Goal: Task Accomplishment & Management: Complete application form

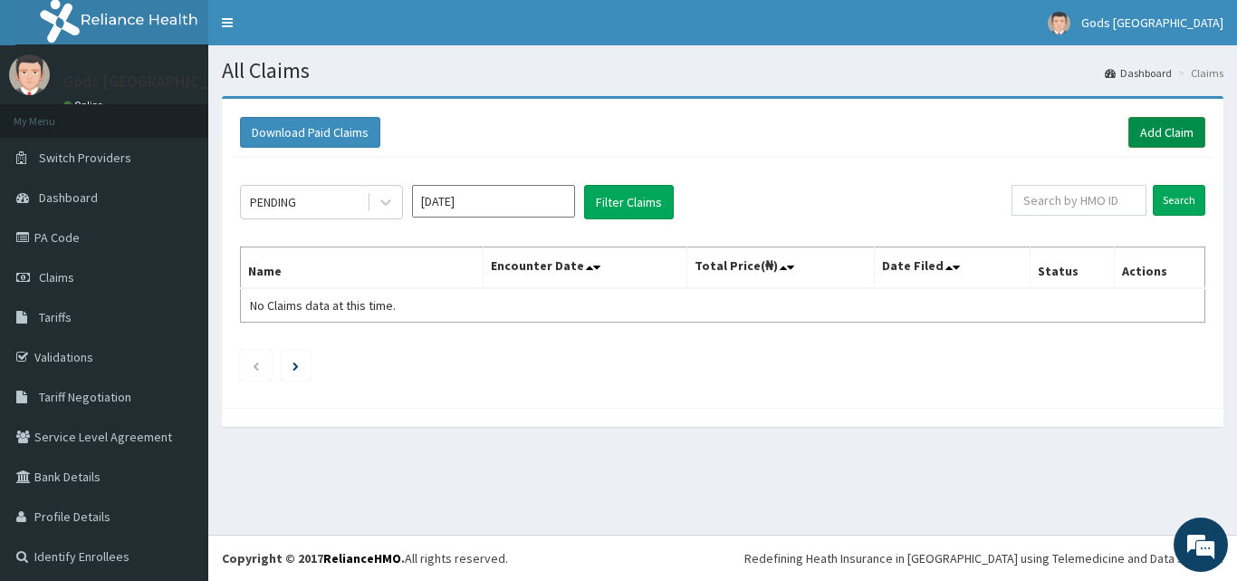
click at [1159, 132] on link "Add Claim" at bounding box center [1167, 132] width 77 height 31
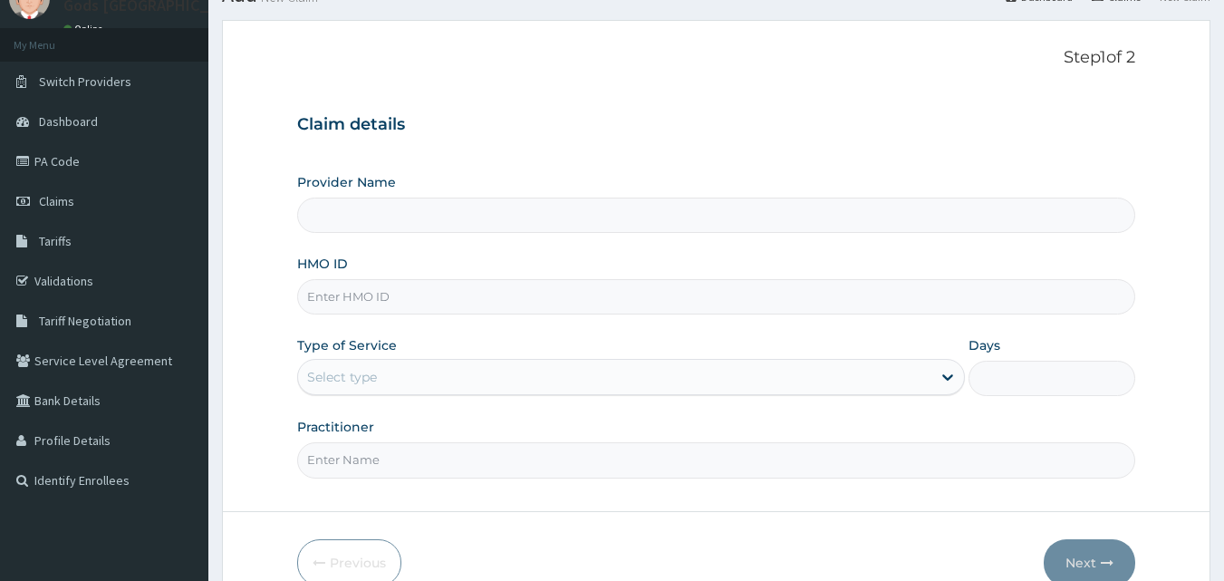
scroll to position [169, 0]
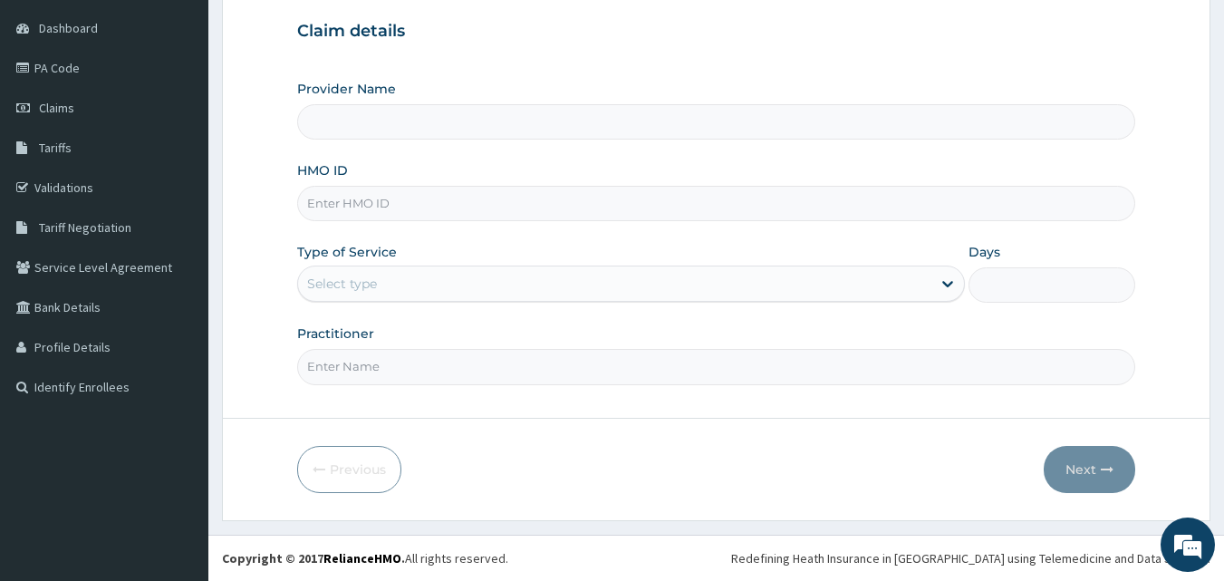
click at [489, 201] on input "HMO ID" at bounding box center [716, 203] width 839 height 35
type input "I"
type input "Gods [GEOGRAPHIC_DATA]"
type input "ICN/10232/C"
click at [450, 281] on div "Select type" at bounding box center [614, 283] width 633 height 29
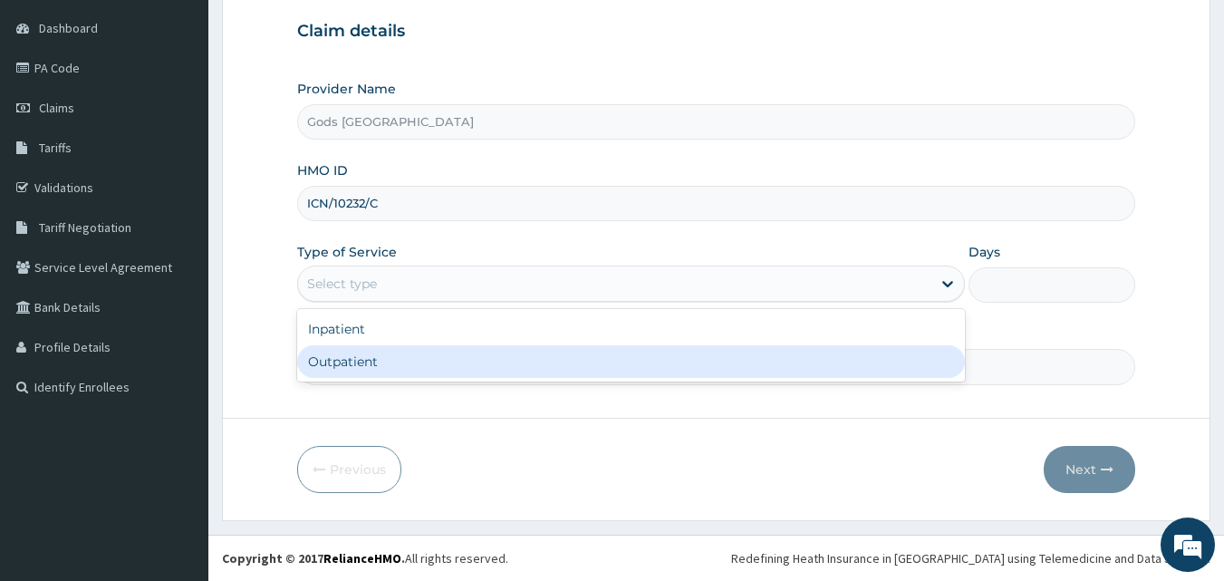
click at [447, 370] on div "Outpatient" at bounding box center [631, 361] width 668 height 33
type input "1"
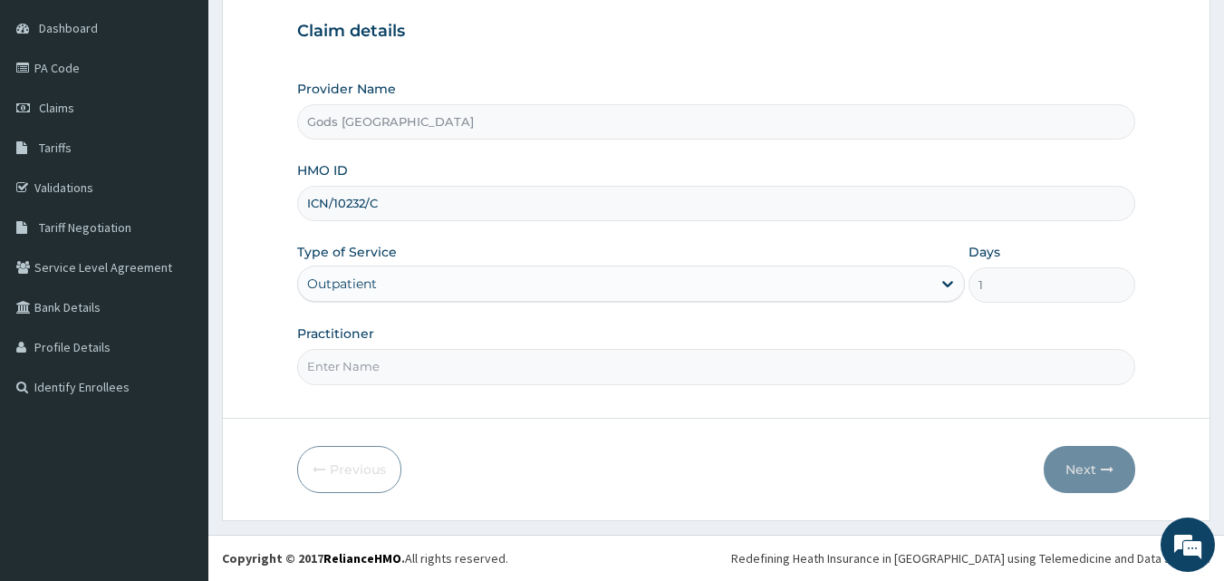
click at [452, 376] on input "Practitioner" at bounding box center [716, 366] width 839 height 35
type input "[PERSON_NAME]"
click at [1092, 476] on button "Next" at bounding box center [1089, 469] width 91 height 47
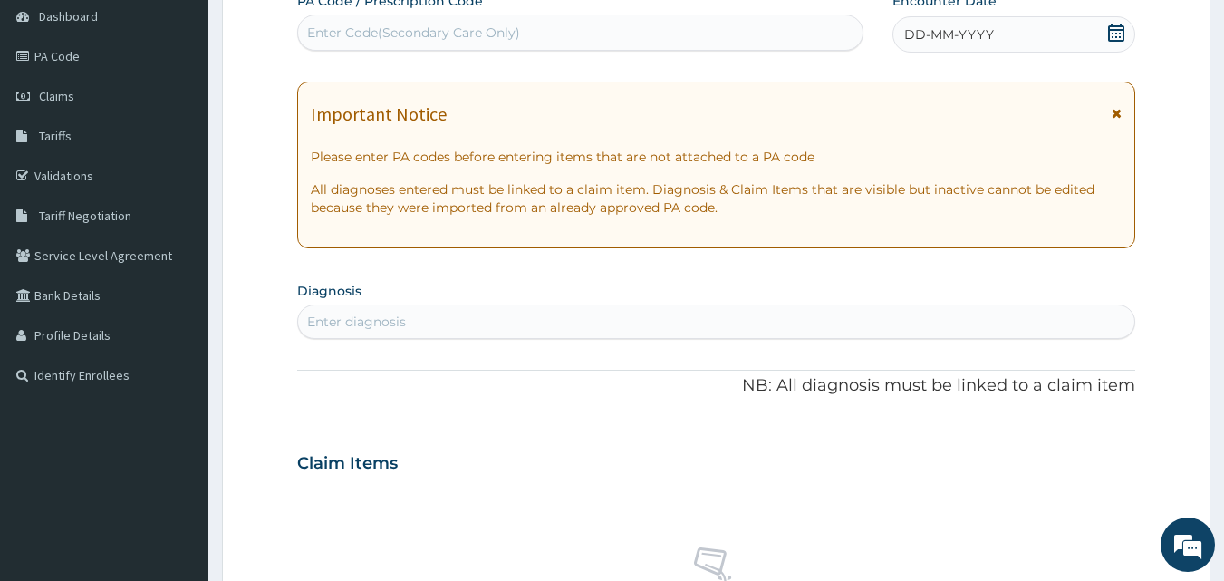
scroll to position [362, 0]
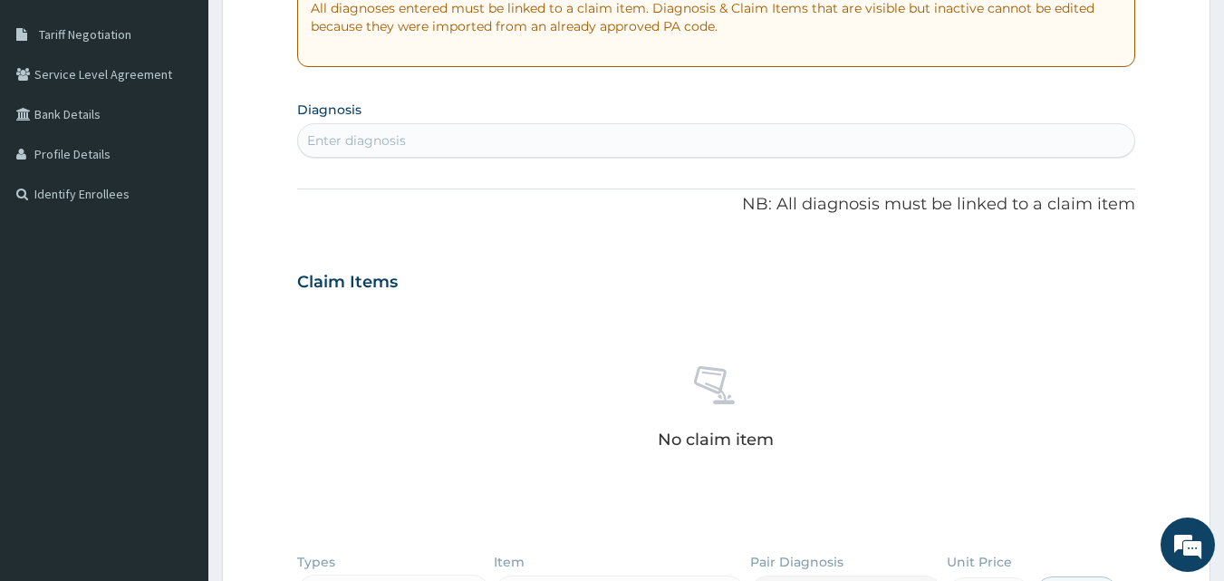
click at [420, 132] on div "Enter diagnosis" at bounding box center [716, 140] width 837 height 29
type input "C"
type input "[MEDICAL_DATA]"
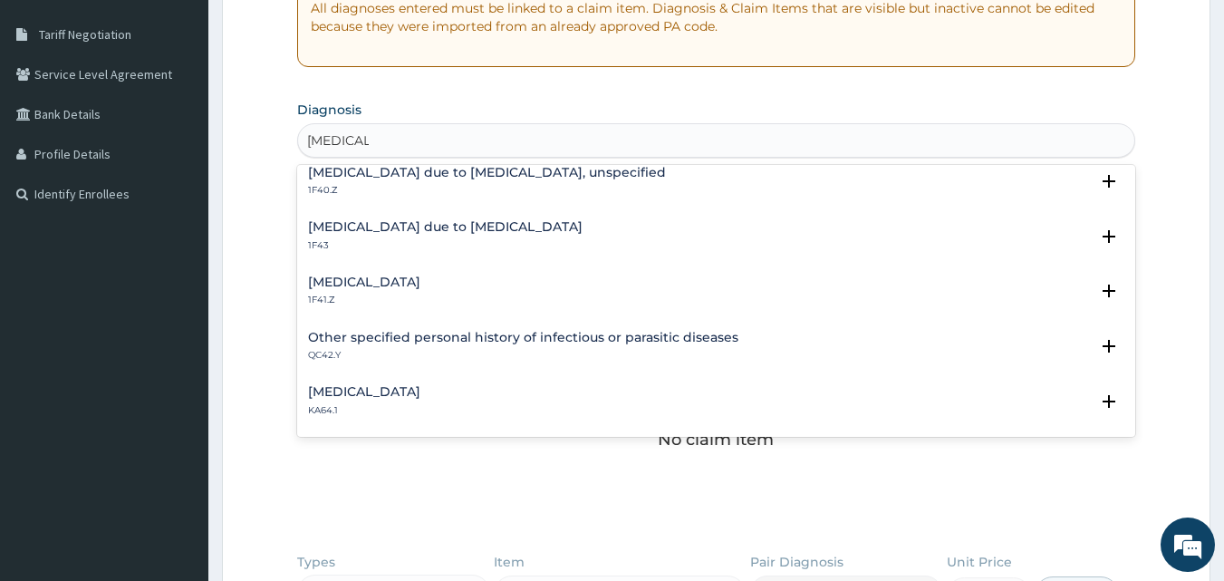
scroll to position [272, 0]
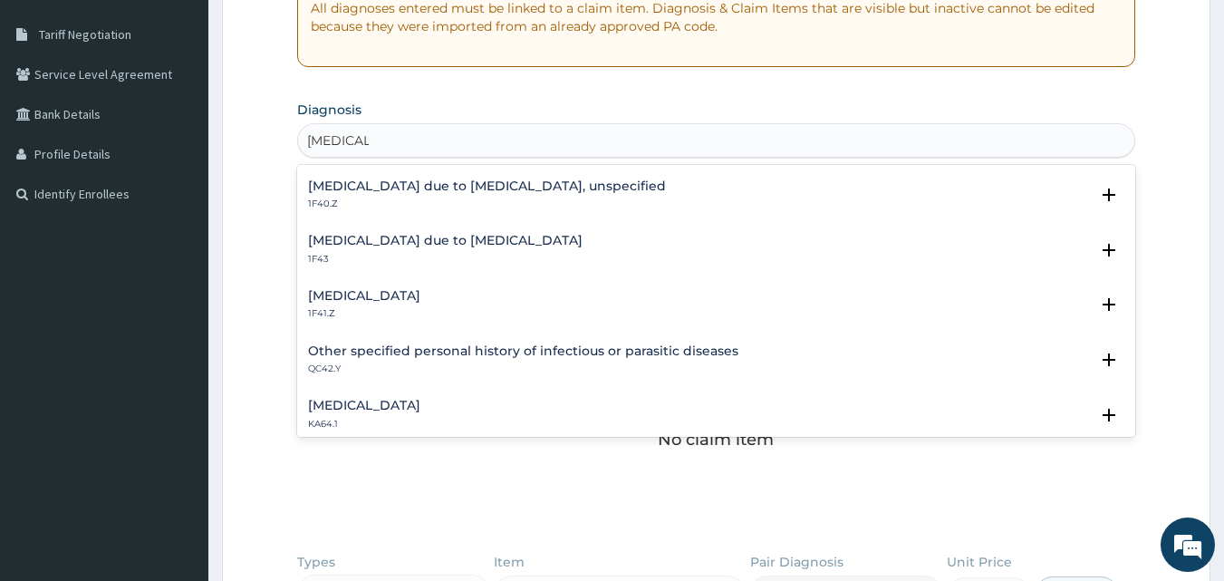
click at [514, 182] on h4 "[MEDICAL_DATA] due to [MEDICAL_DATA], unspecified" at bounding box center [487, 186] width 358 height 14
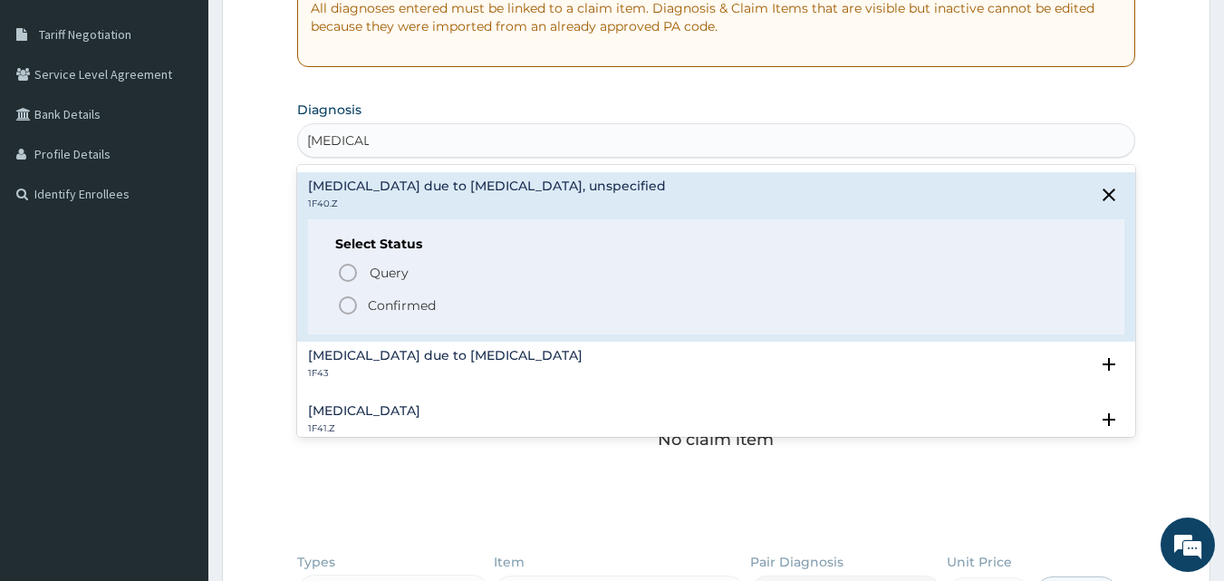
click at [344, 307] on icon "status option filled" at bounding box center [348, 305] width 22 height 22
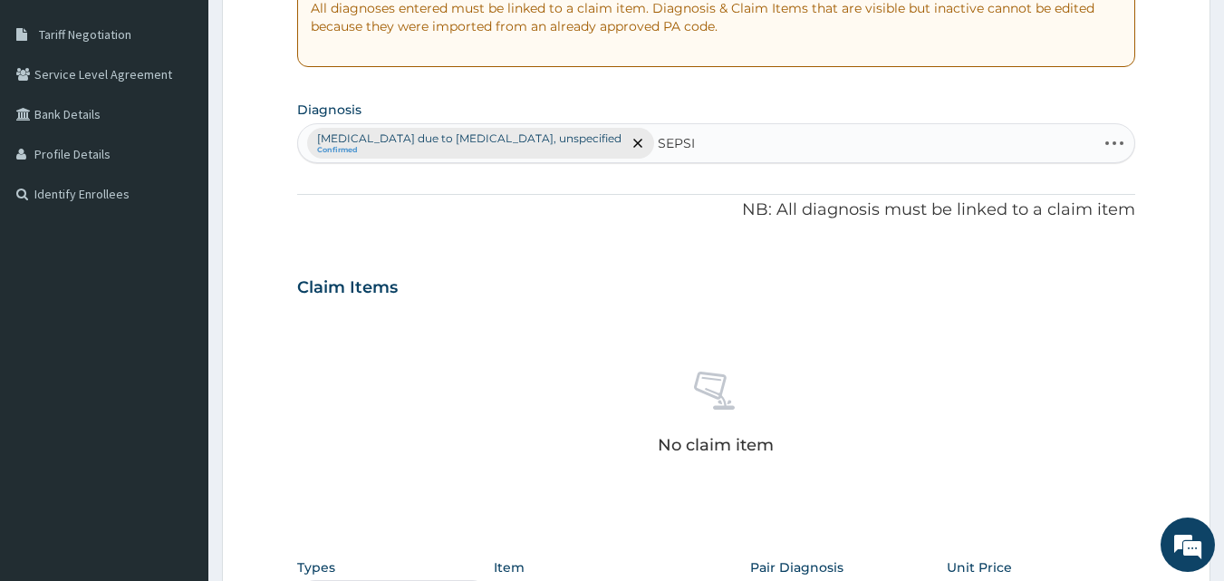
type input "[MEDICAL_DATA]"
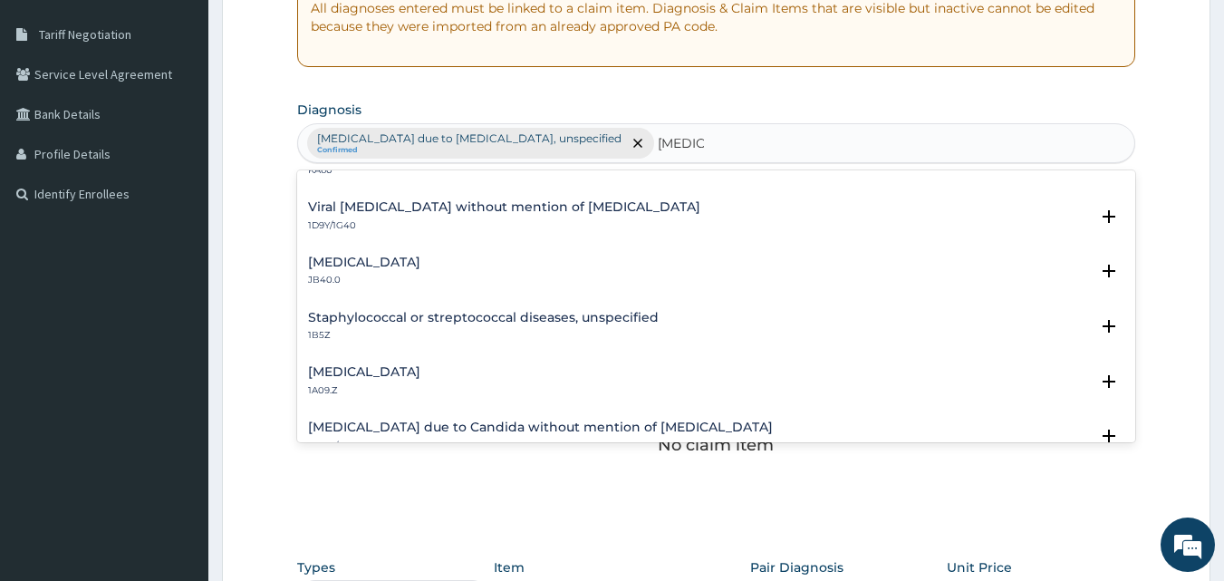
scroll to position [0, 0]
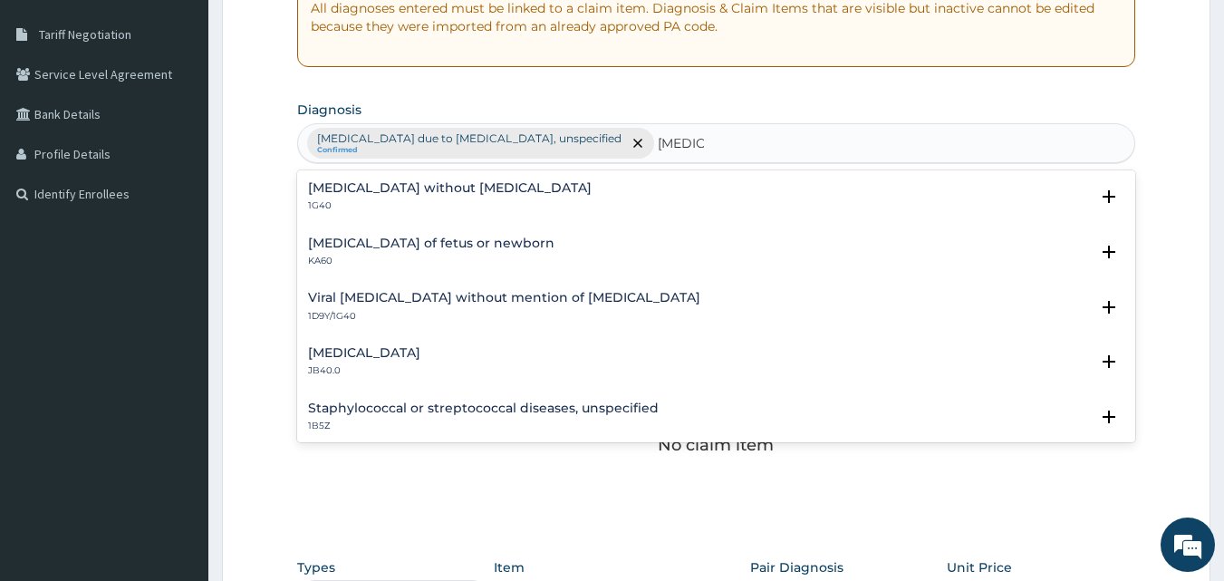
click at [424, 192] on h4 "[MEDICAL_DATA] without [MEDICAL_DATA]" at bounding box center [450, 188] width 284 height 14
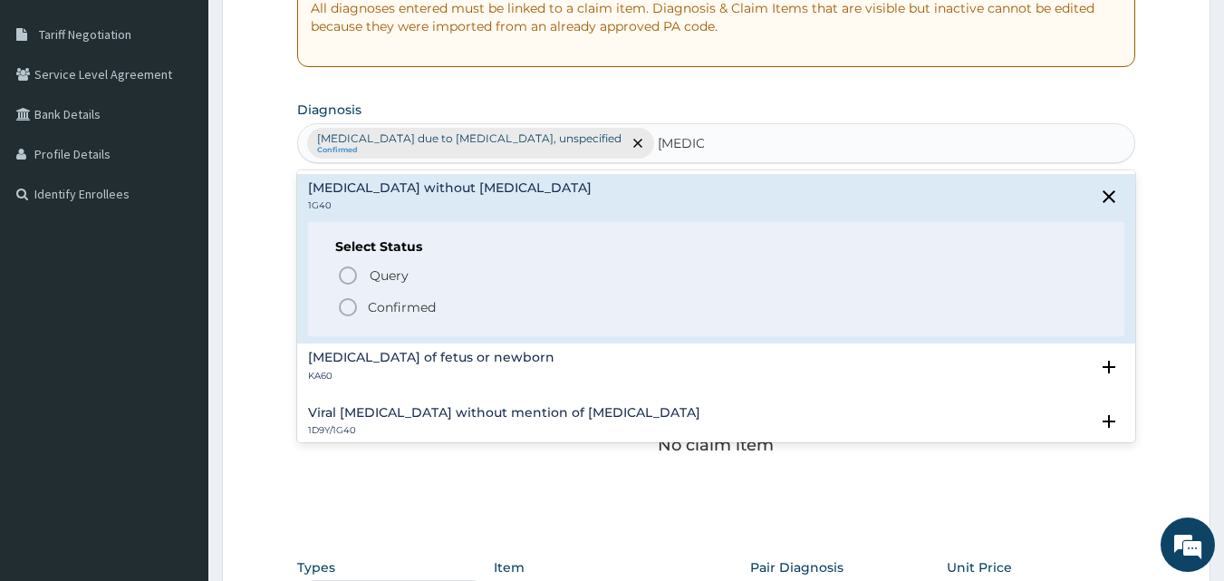
click at [348, 305] on icon "status option filled" at bounding box center [348, 307] width 22 height 22
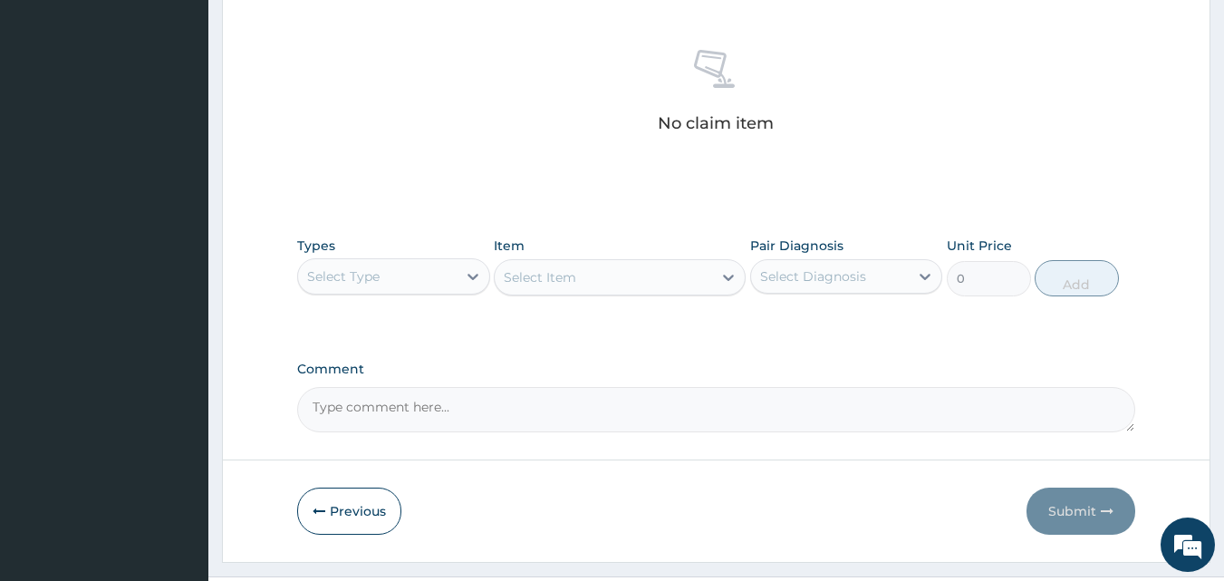
scroll to position [725, 0]
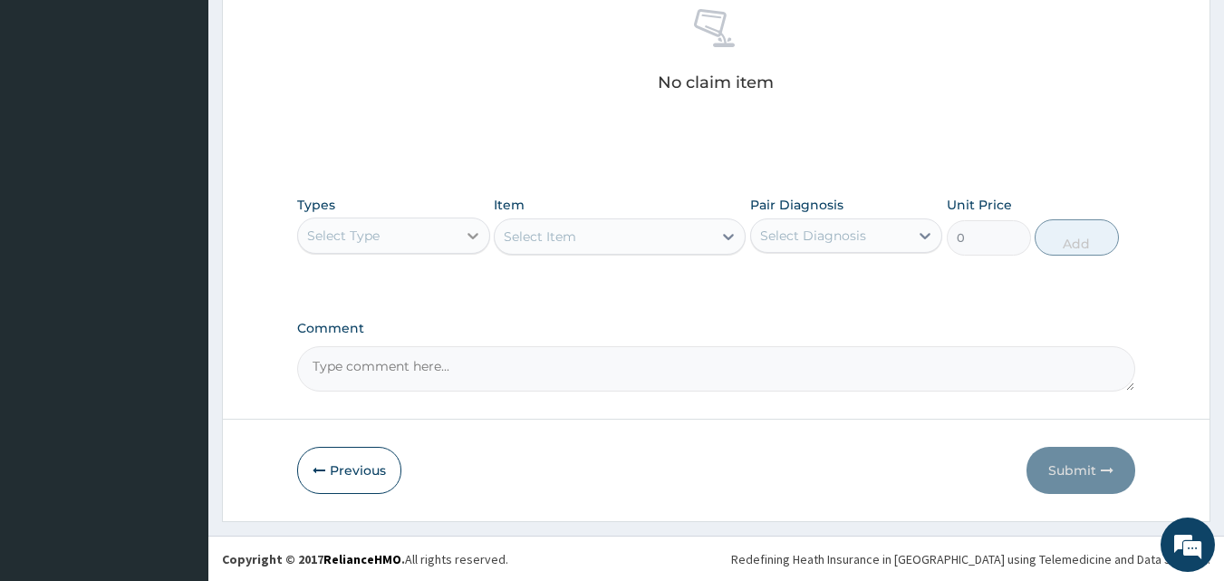
click at [474, 233] on icon at bounding box center [473, 235] width 18 height 18
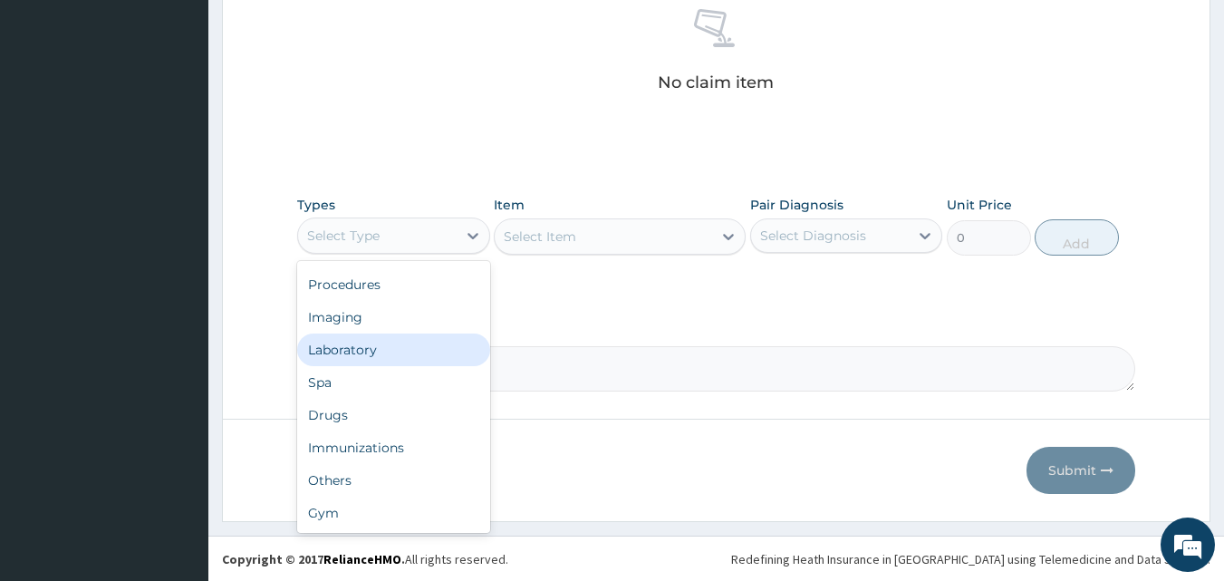
scroll to position [0, 0]
click at [417, 338] on div "Procedures" at bounding box center [393, 346] width 193 height 33
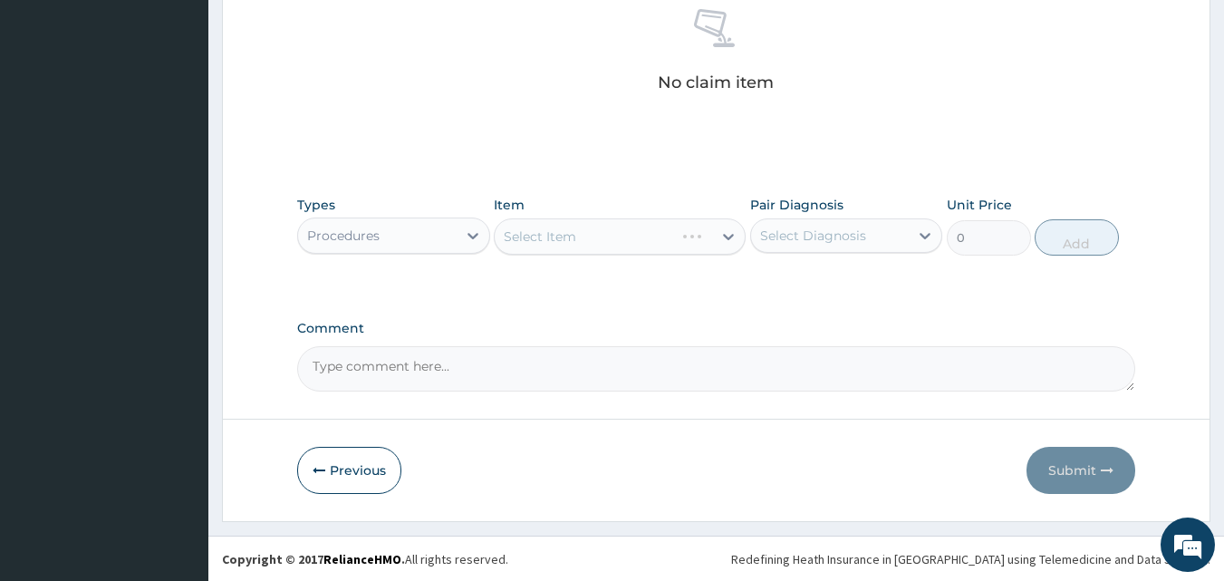
click at [589, 230] on div "Select Item" at bounding box center [620, 236] width 252 height 36
click at [594, 226] on div "Select Item" at bounding box center [603, 236] width 217 height 29
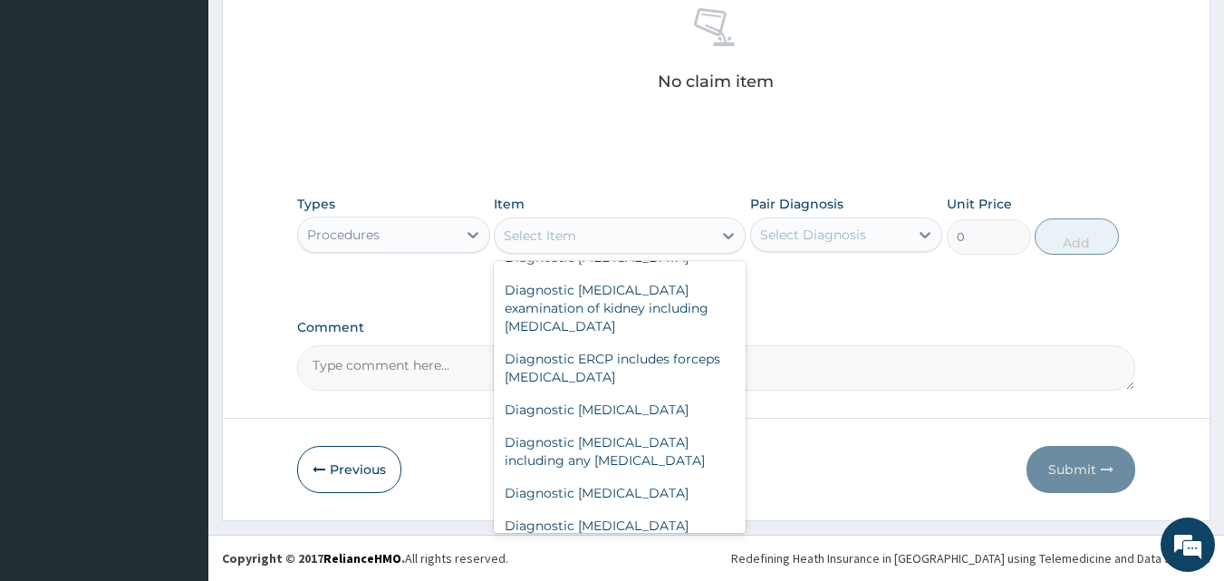
scroll to position [4257, 0]
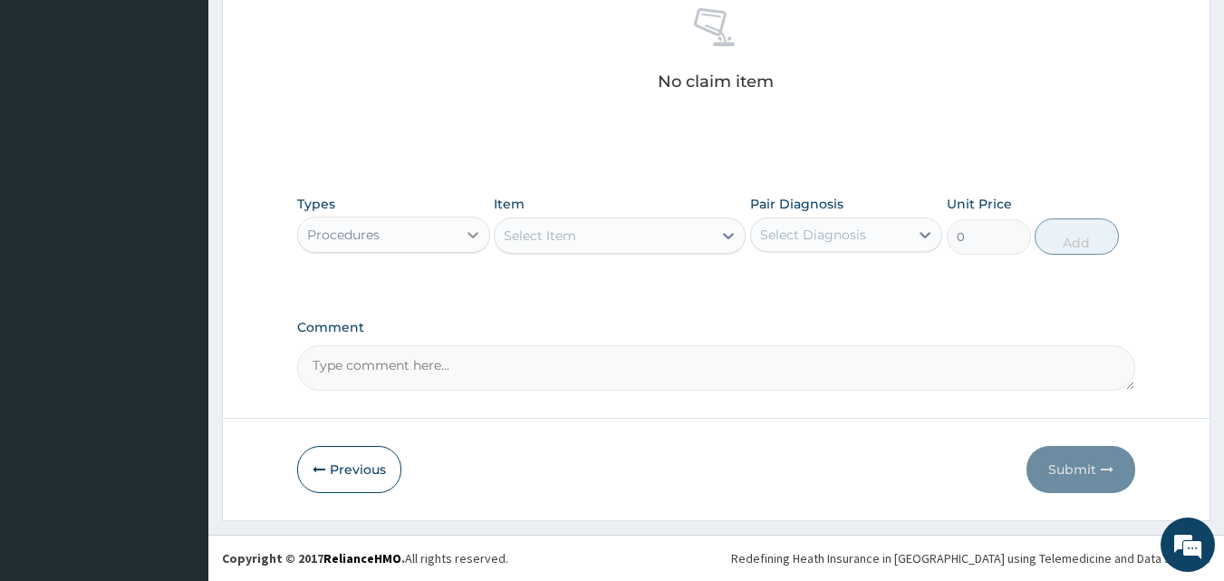
click at [473, 238] on icon at bounding box center [473, 235] width 18 height 18
